Goal: Navigation & Orientation: Find specific page/section

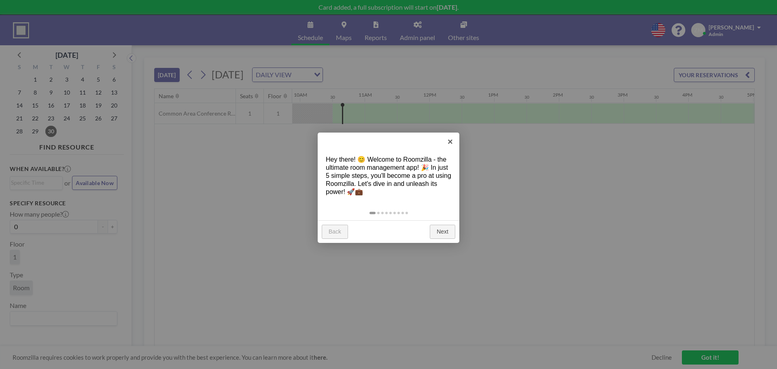
scroll to position [0, 647]
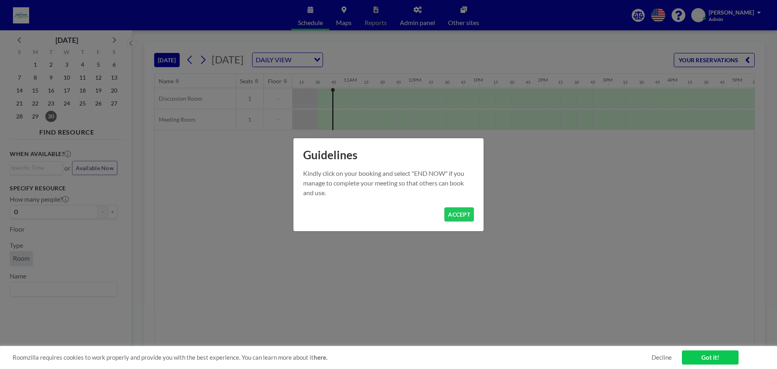
scroll to position [0, 664]
click at [466, 215] on button "ACCEPT" at bounding box center [459, 215] width 30 height 14
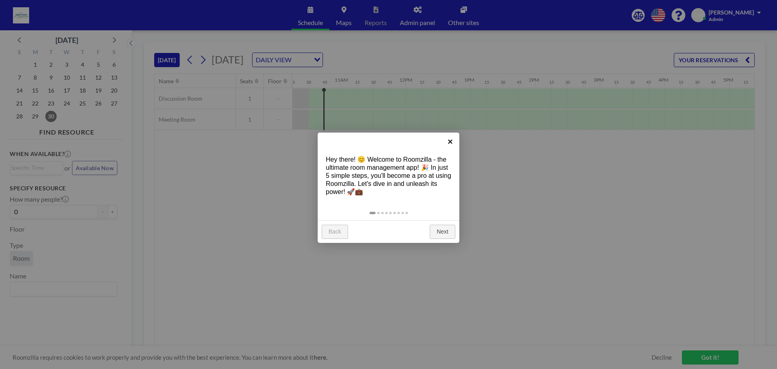
click at [450, 142] on link "×" at bounding box center [450, 142] width 18 height 18
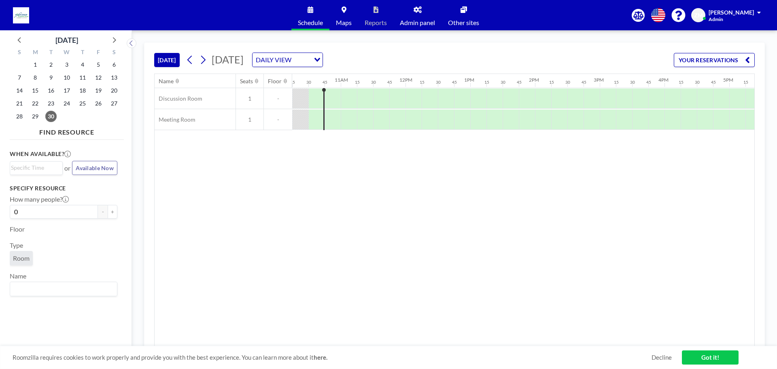
click at [421, 16] on link "Admin panel" at bounding box center [417, 15] width 48 height 30
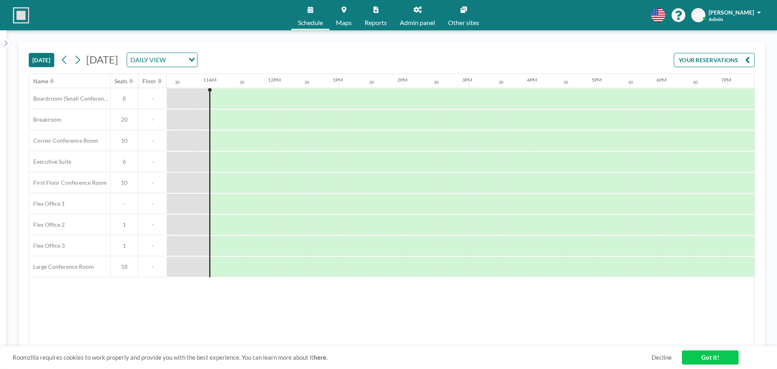
scroll to position [0, 680]
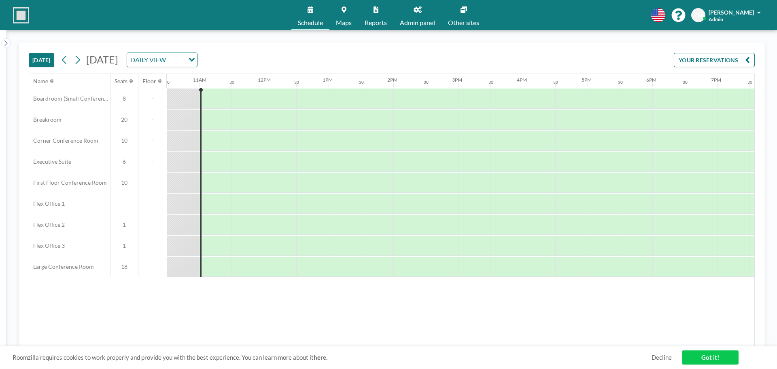
click at [372, 17] on link "Reports" at bounding box center [375, 15] width 35 height 30
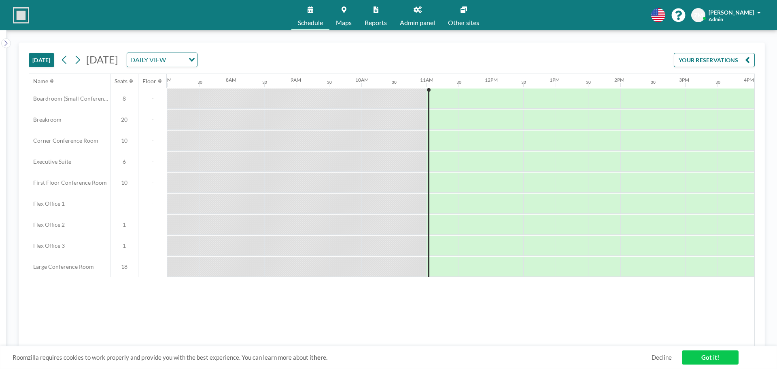
scroll to position [0, 265]
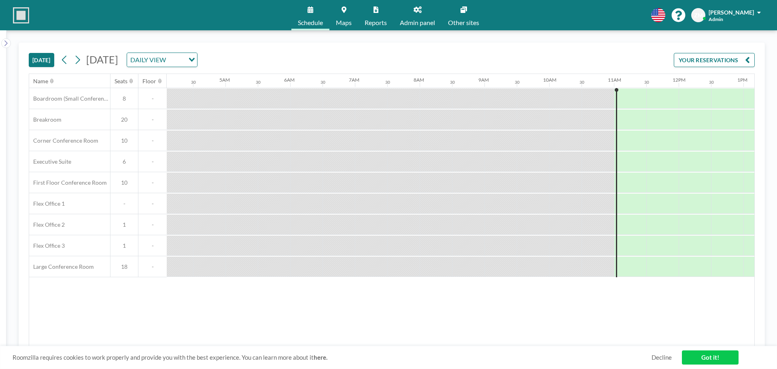
click at [422, 18] on link "Admin panel" at bounding box center [417, 15] width 48 height 30
